Goal: Information Seeking & Learning: Learn about a topic

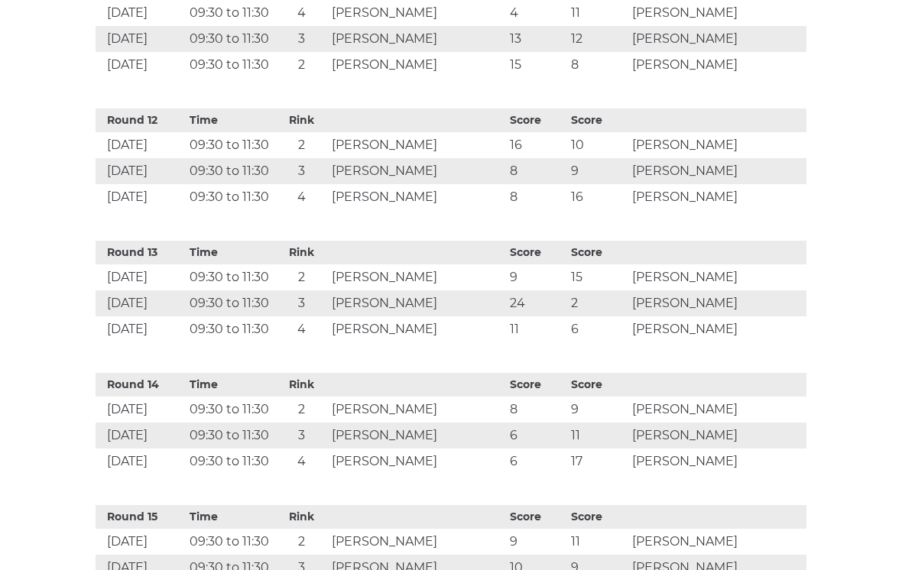
scroll to position [1940, 0]
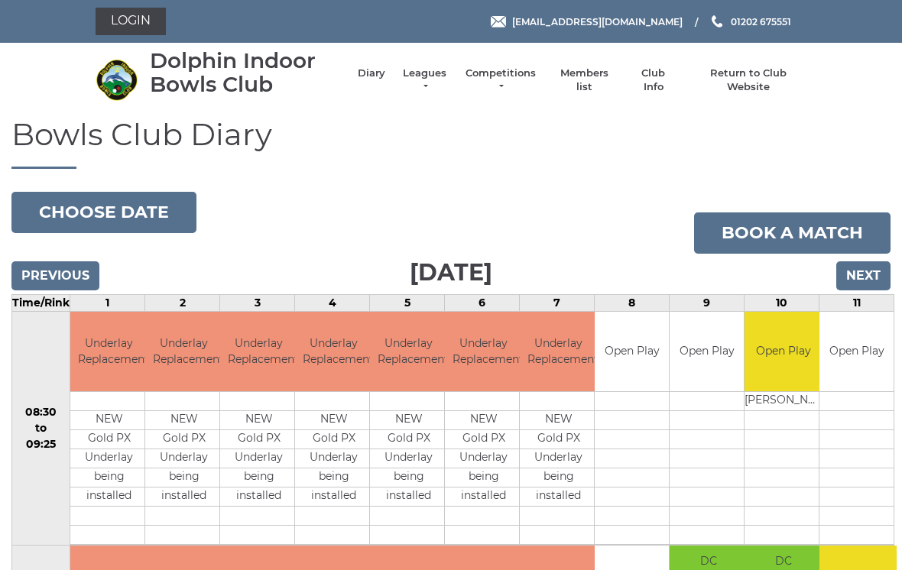
click at [443, 81] on link "Leagues" at bounding box center [425, 81] width 48 height 28
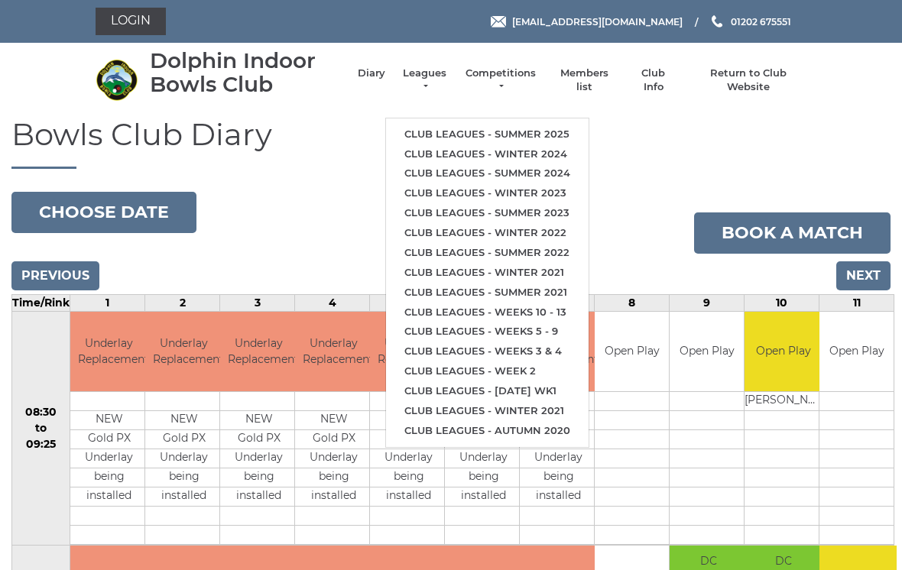
click at [525, 128] on link "Club leagues - Summer 2025" at bounding box center [487, 135] width 203 height 20
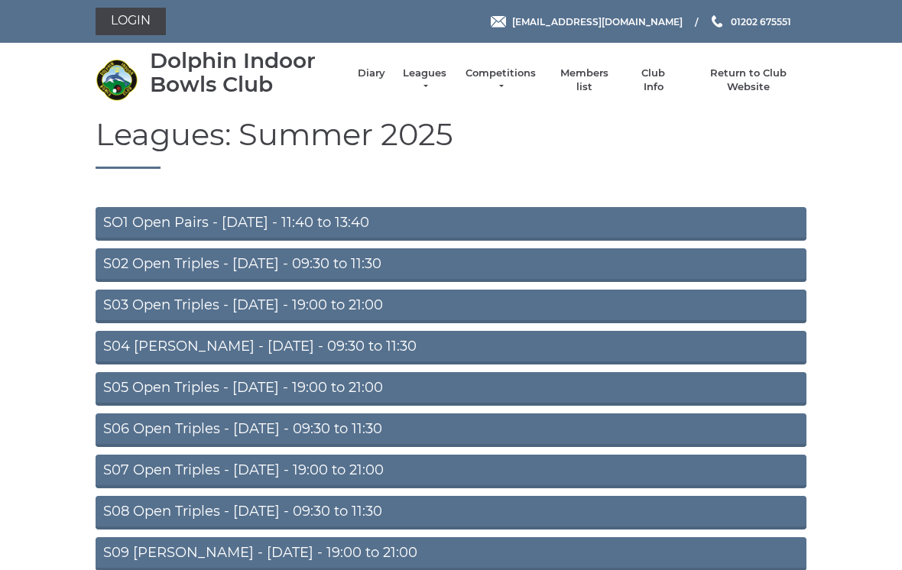
click at [335, 471] on link "S07 Open Triples - Thursday - 19:00 to 21:00" at bounding box center [451, 472] width 711 height 34
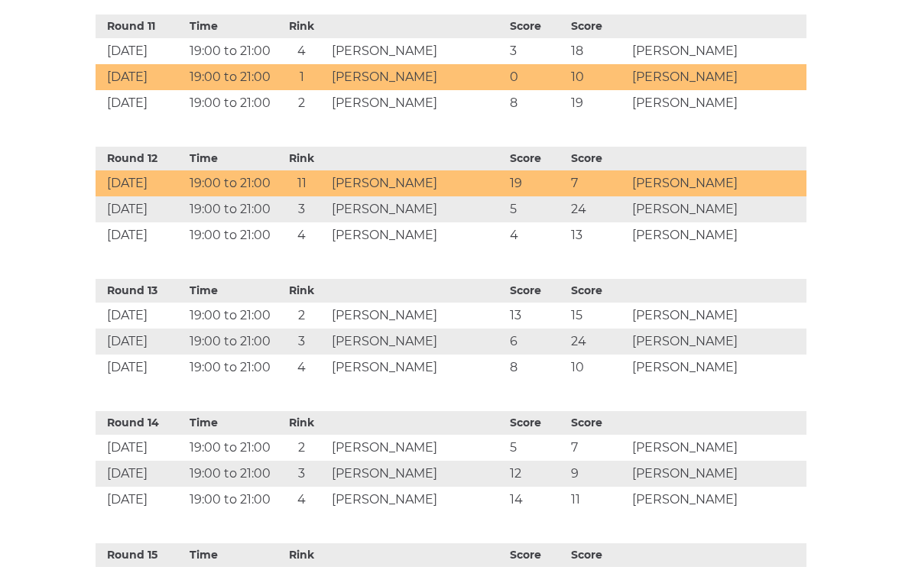
scroll to position [1978, 0]
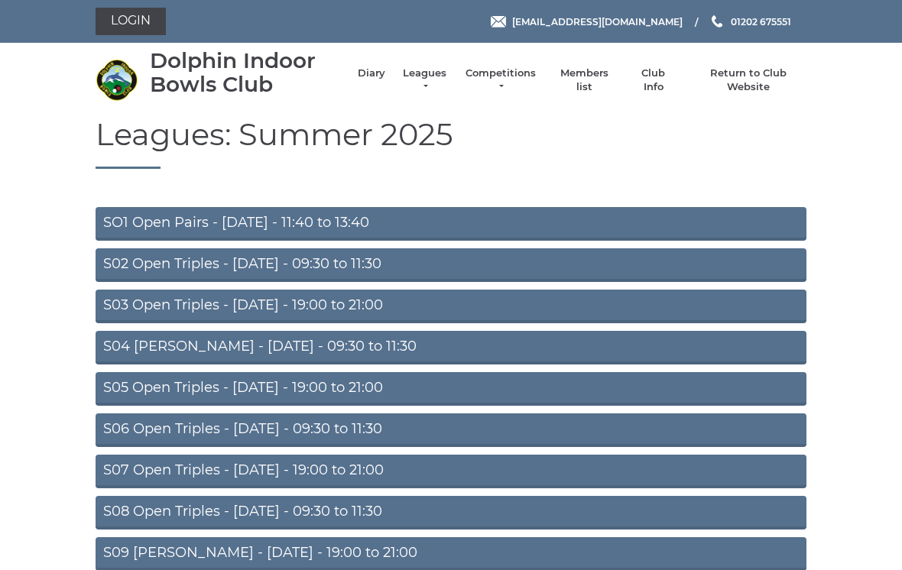
click at [330, 516] on link "S08 Open Triples - Friday - 09:30 to 11:30" at bounding box center [451, 513] width 711 height 34
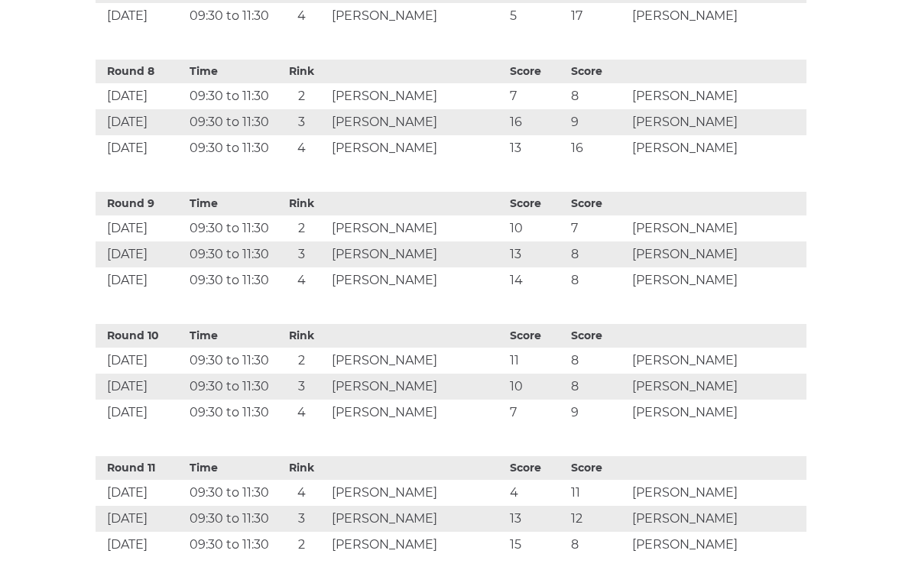
scroll to position [1464, 0]
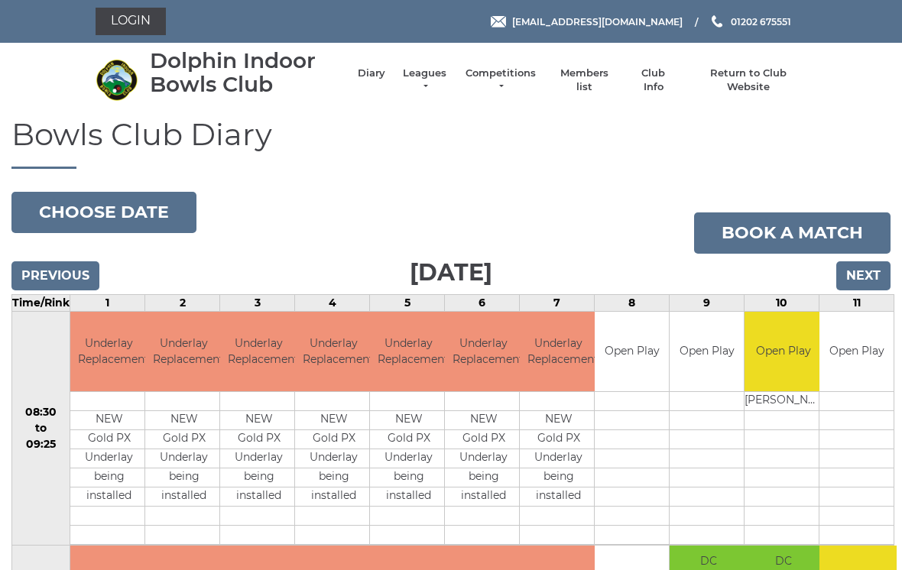
click at [442, 75] on link "Leagues" at bounding box center [425, 81] width 48 height 28
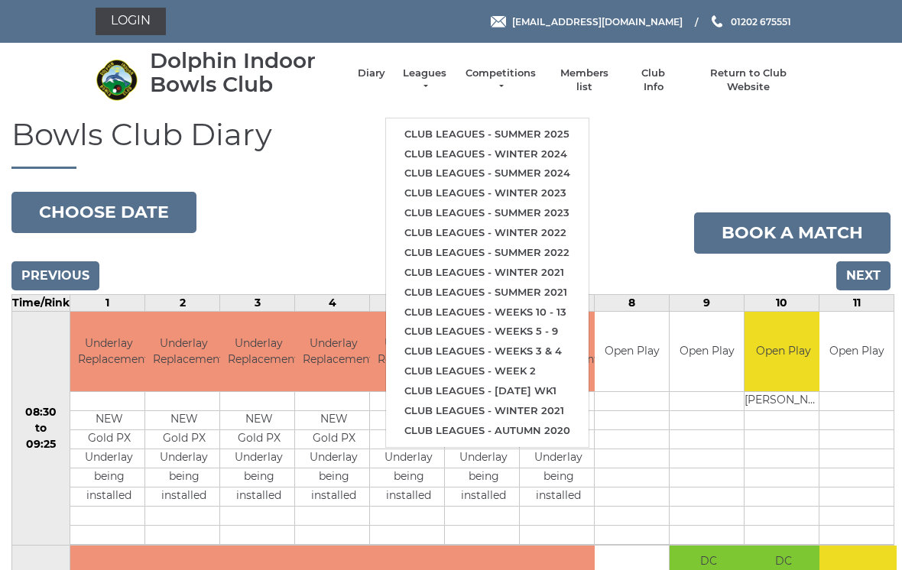
click at [531, 125] on link "Club leagues - Summer 2025" at bounding box center [487, 135] width 203 height 20
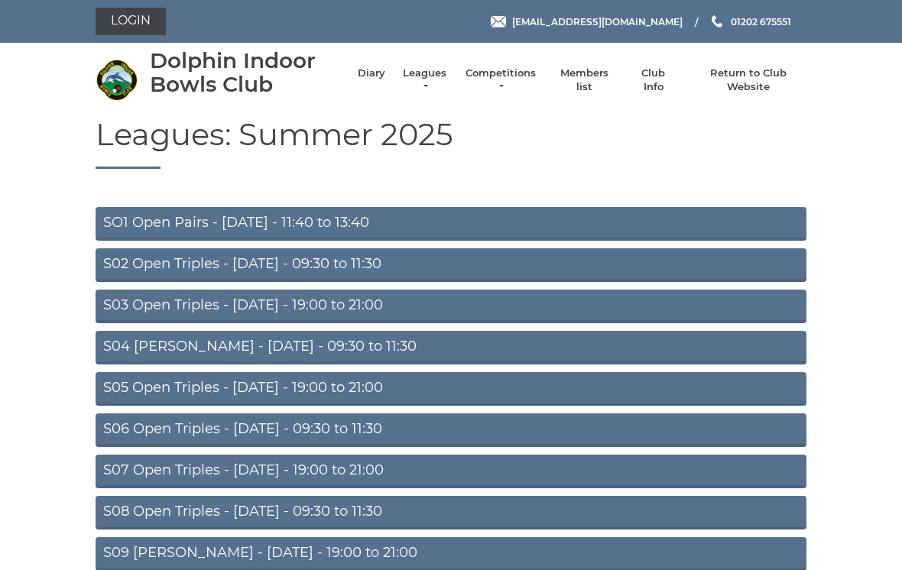
click at [369, 466] on link "S07 Open Triples - Thursday - 19:00 to 21:00" at bounding box center [451, 472] width 711 height 34
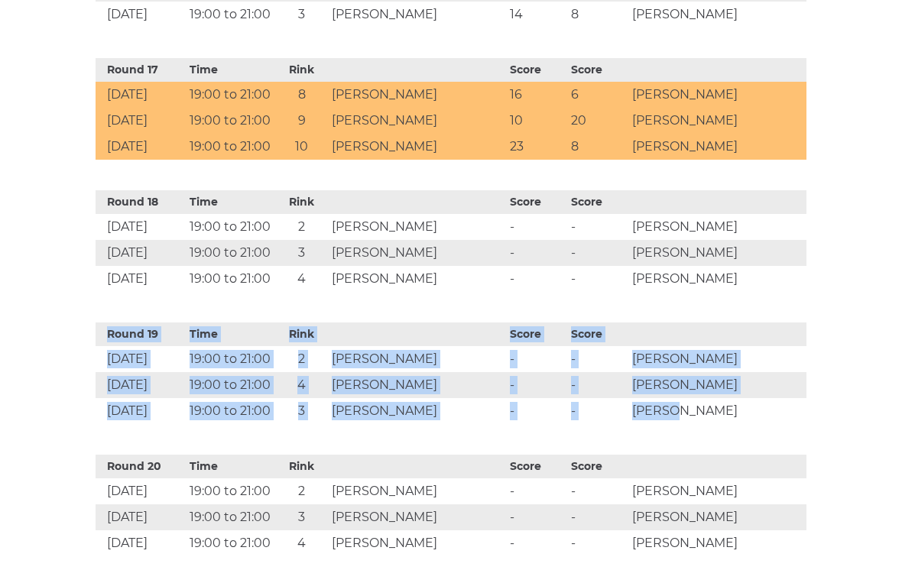
scroll to position [2756, 0]
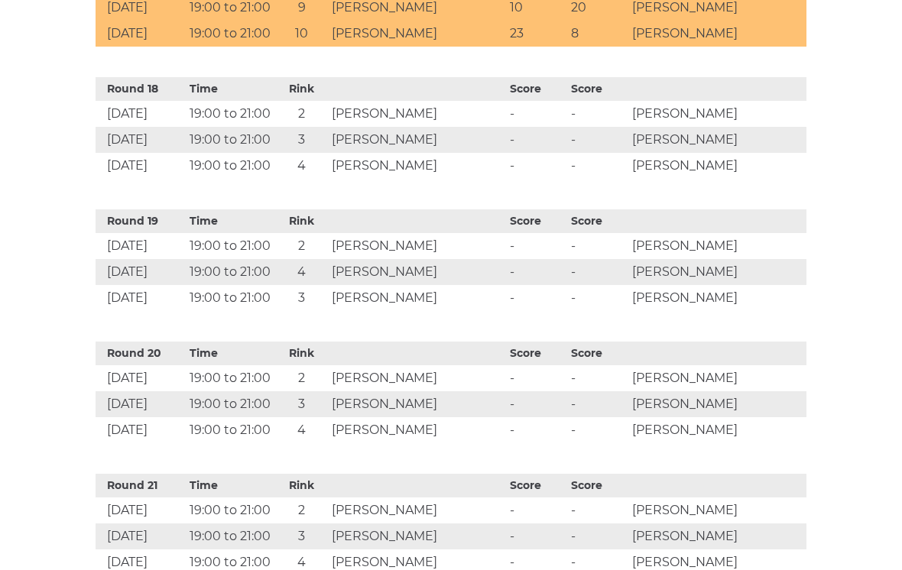
scroll to position [2862, 0]
